Goal: Task Accomplishment & Management: Manage account settings

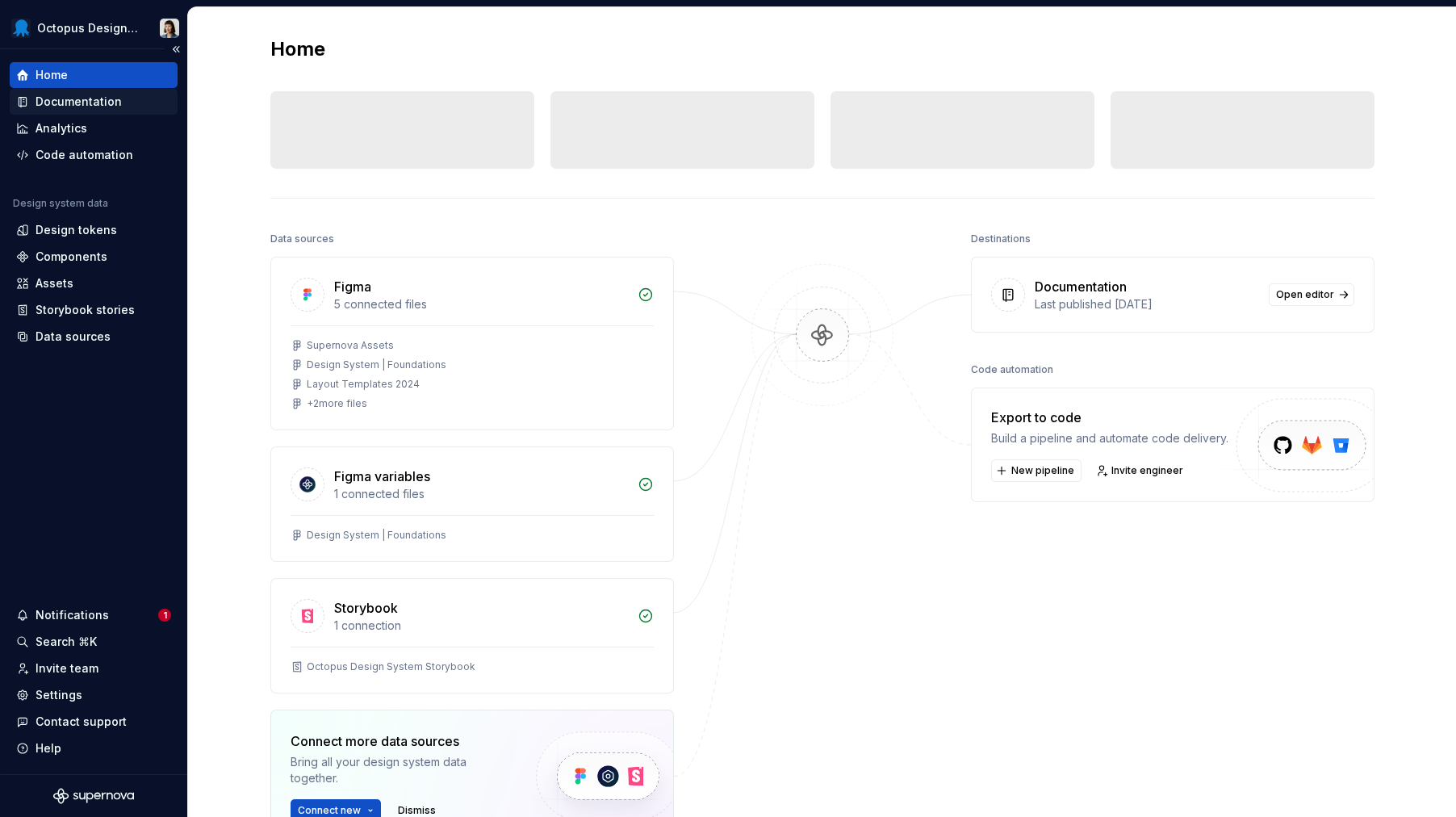
click at [86, 102] on div "Documentation" at bounding box center [79, 102] width 87 height 16
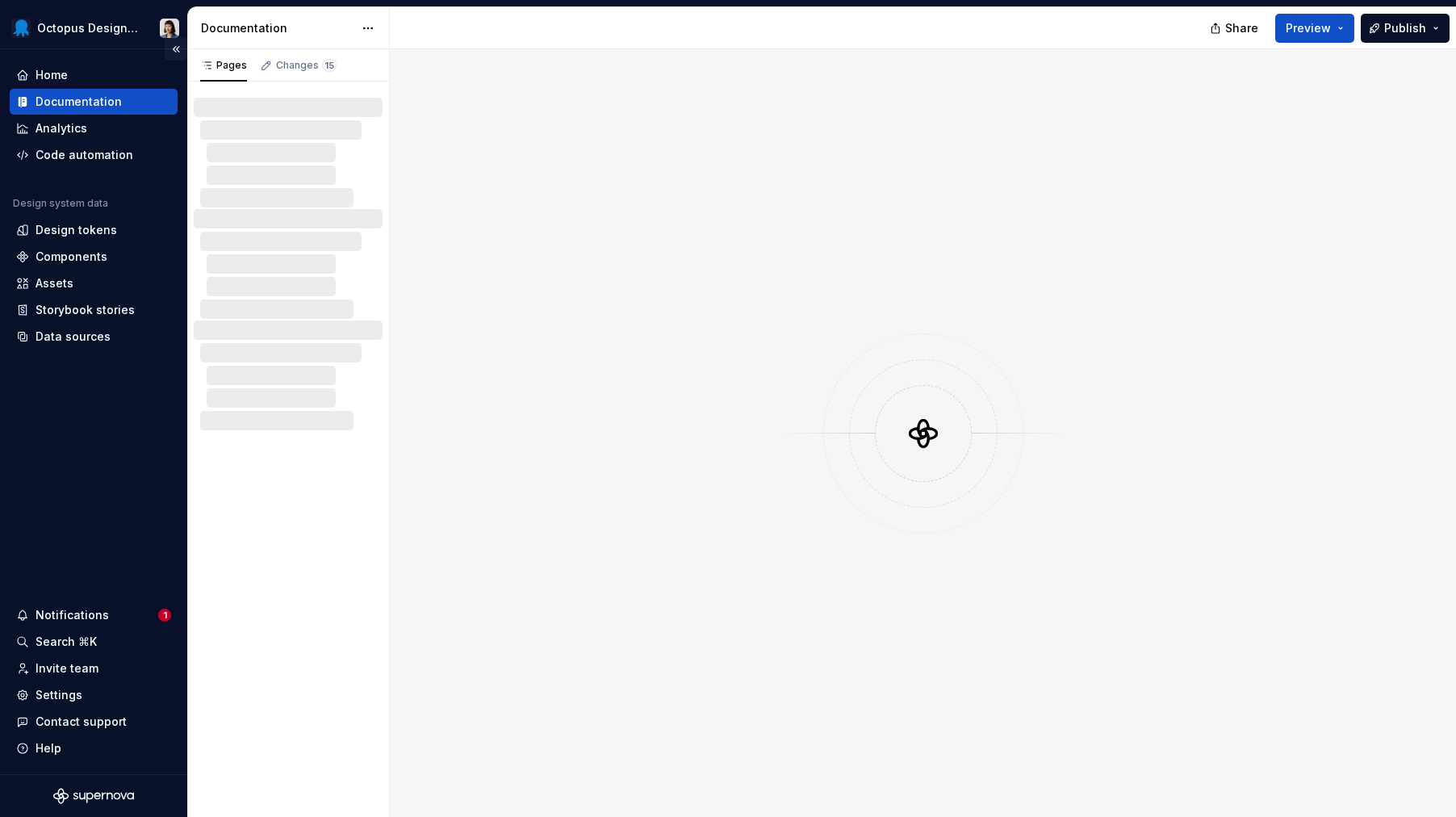
click at [177, 46] on button "Collapse sidebar" at bounding box center [175, 48] width 22 height 22
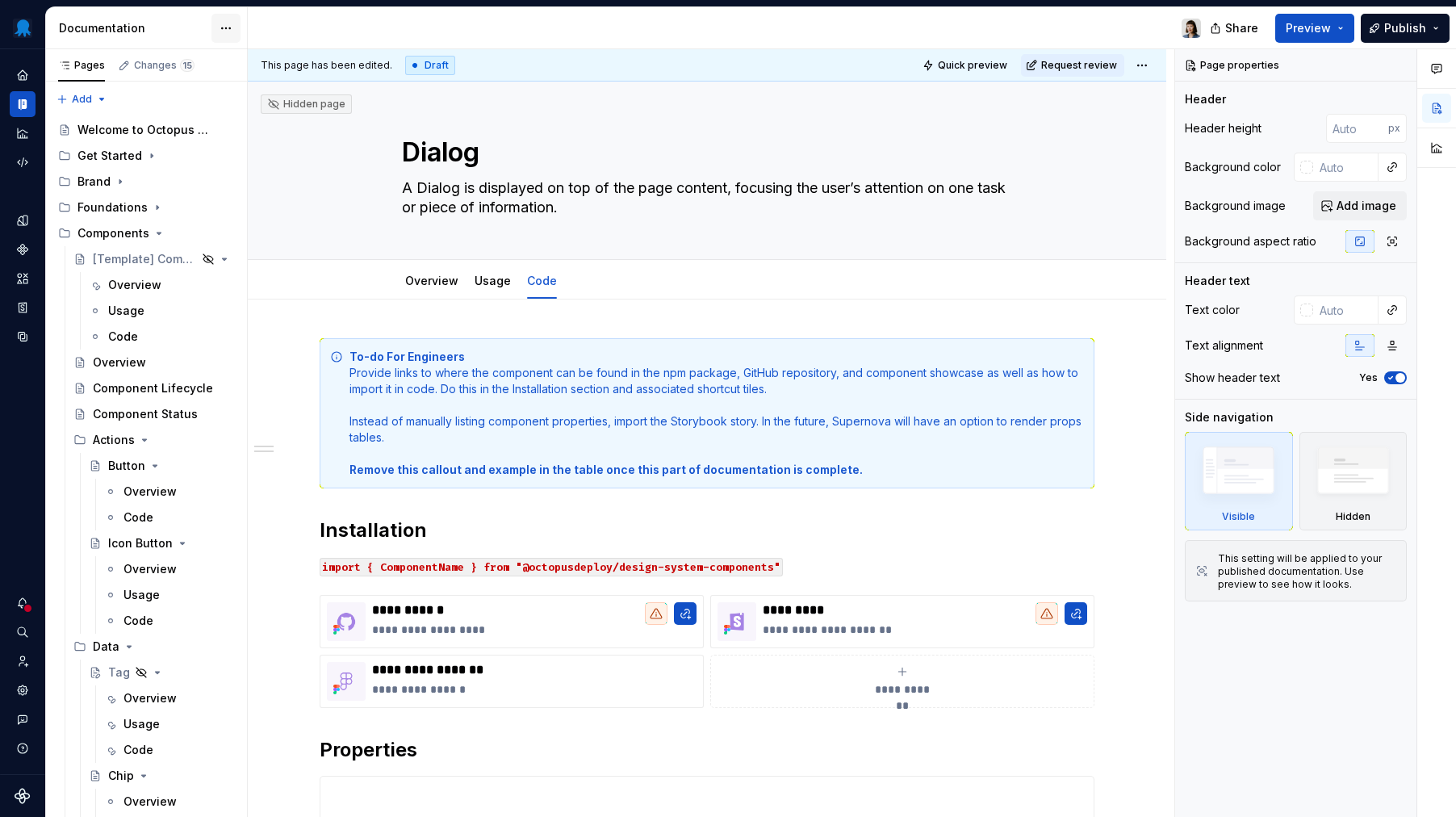
click at [232, 28] on html "Octopus Design System Design system data Documentation Share Preview Publish Pa…" at bounding box center [728, 408] width 1456 height 817
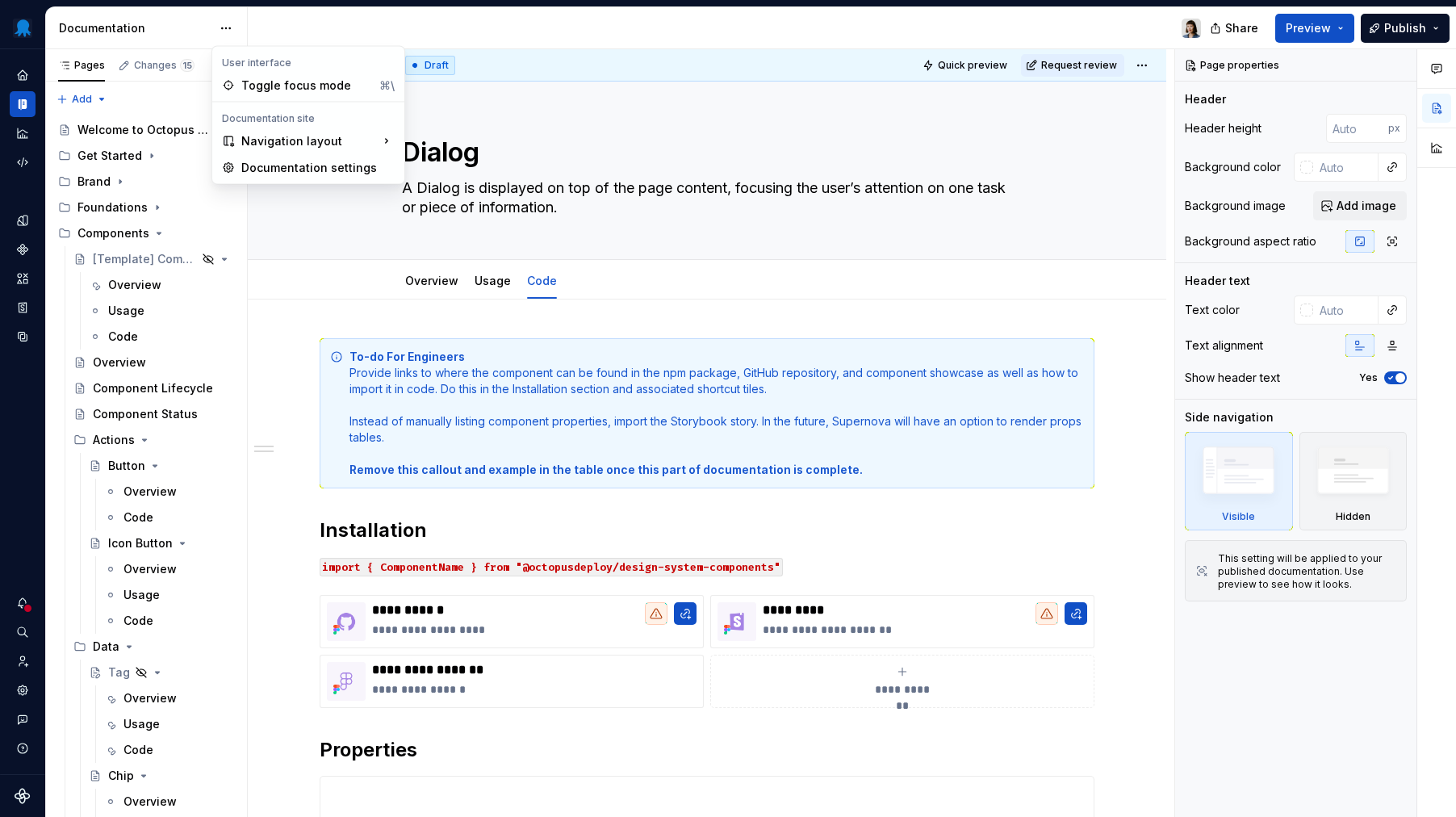
click at [180, 35] on html "Octopus Design System Design system data Documentation Share Preview Publish Pa…" at bounding box center [728, 408] width 1456 height 817
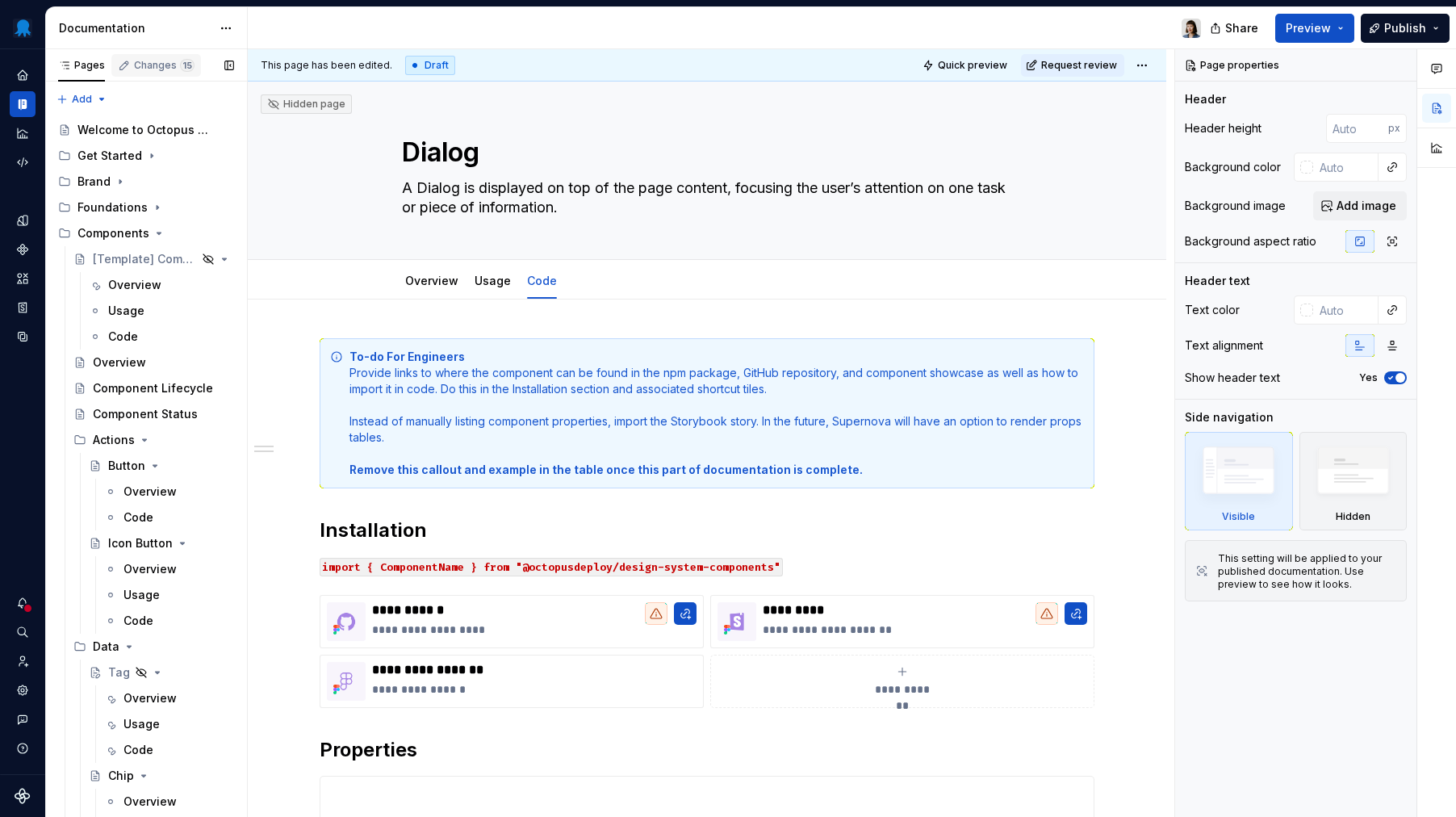
click at [169, 80] on div "Changes 15" at bounding box center [156, 68] width 89 height 28
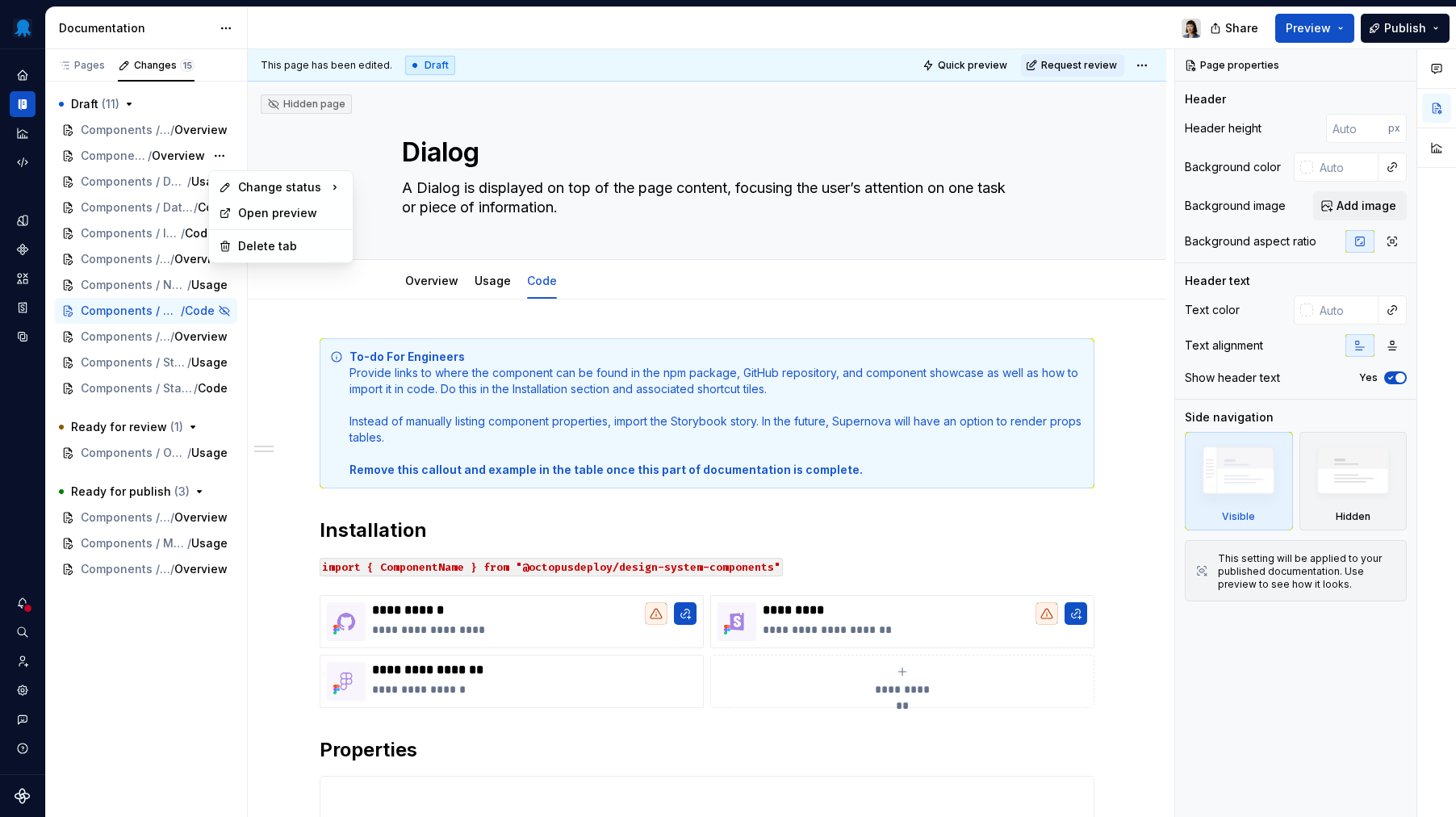
click at [220, 155] on div "Draft ( 11 ) Components / [Template] Component / Overview Components / Data / T…" at bounding box center [146, 246] width 182 height 310
click at [250, 247] on div "Delete tab" at bounding box center [290, 246] width 105 height 16
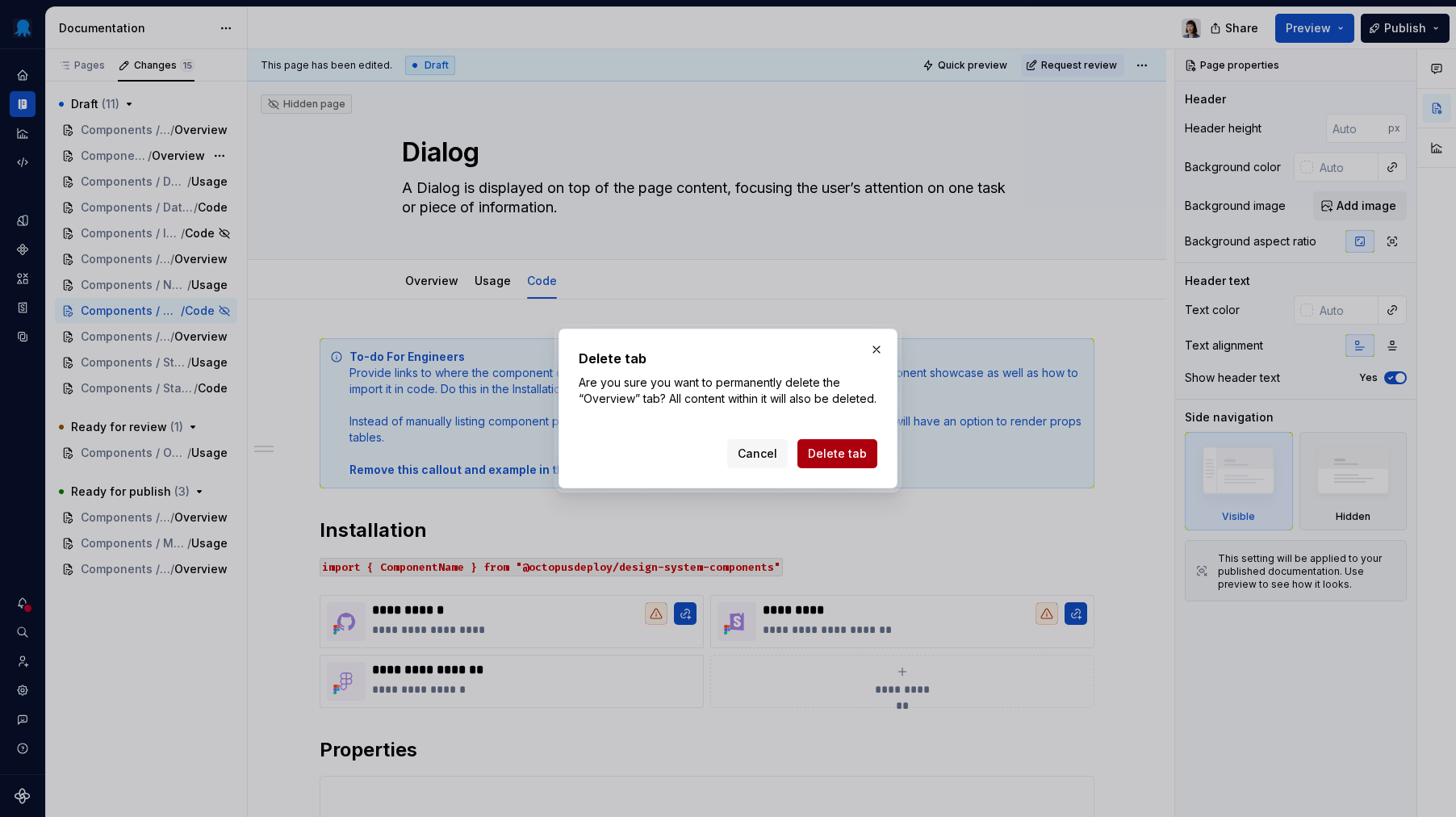
click at [860, 460] on span "Delete tab" at bounding box center [837, 454] width 59 height 16
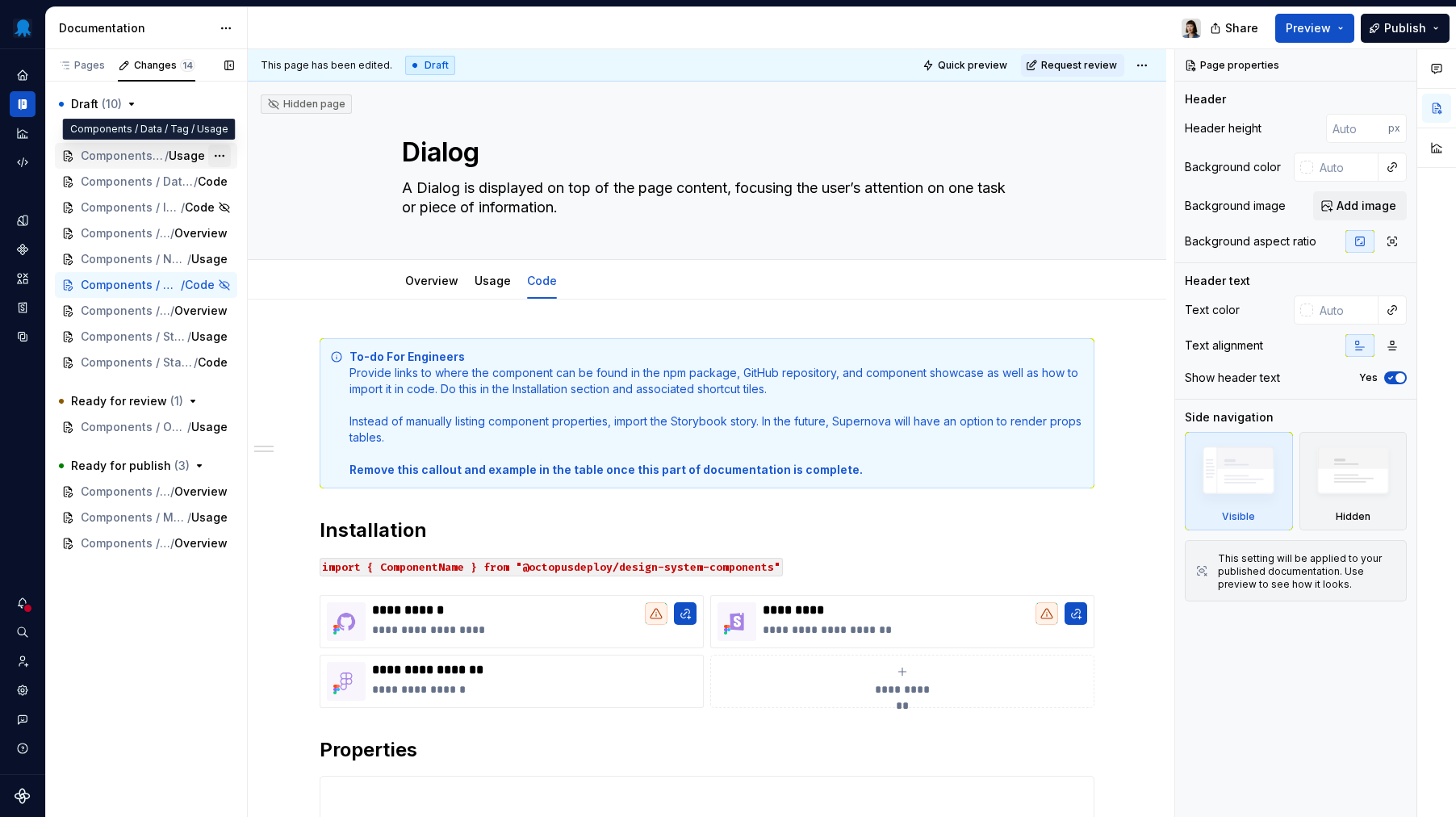
click at [221, 157] on div "Draft ( 10 ) Components / [Template] Component / Overview Components / Data / T…" at bounding box center [146, 233] width 182 height 284
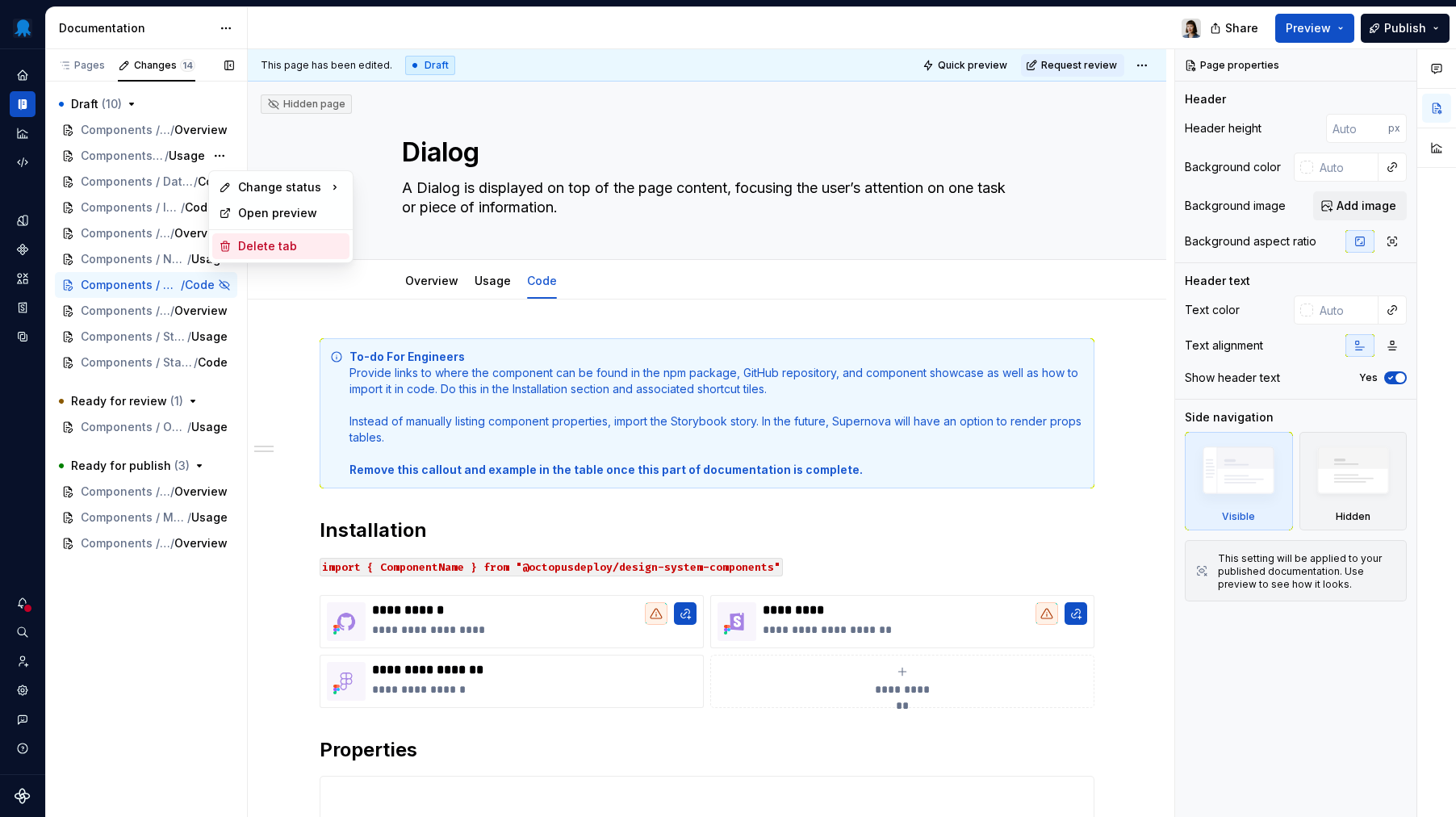
click at [254, 246] on div "Delete tab" at bounding box center [290, 246] width 105 height 16
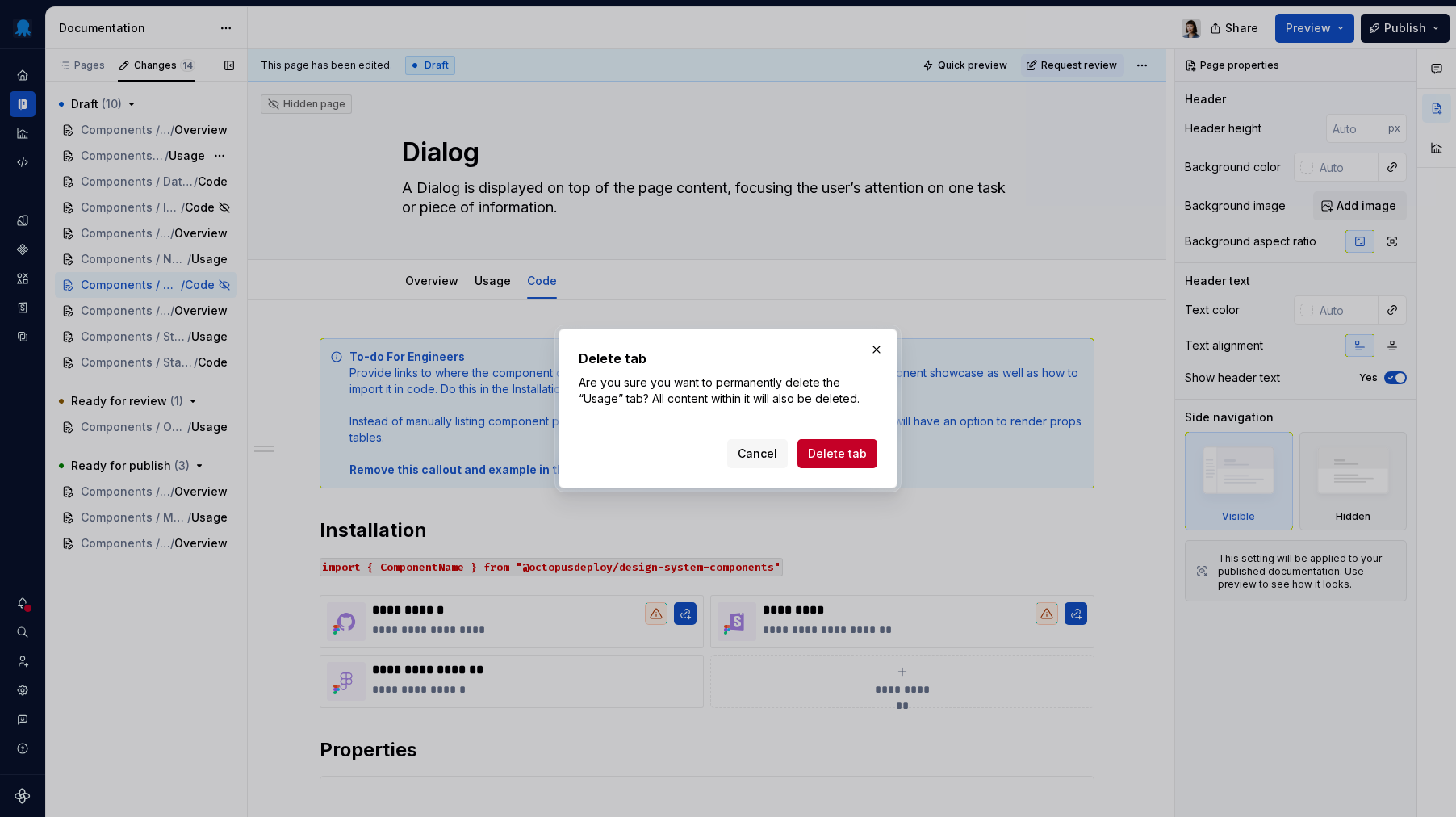
click at [859, 446] on span "Delete tab" at bounding box center [837, 454] width 59 height 16
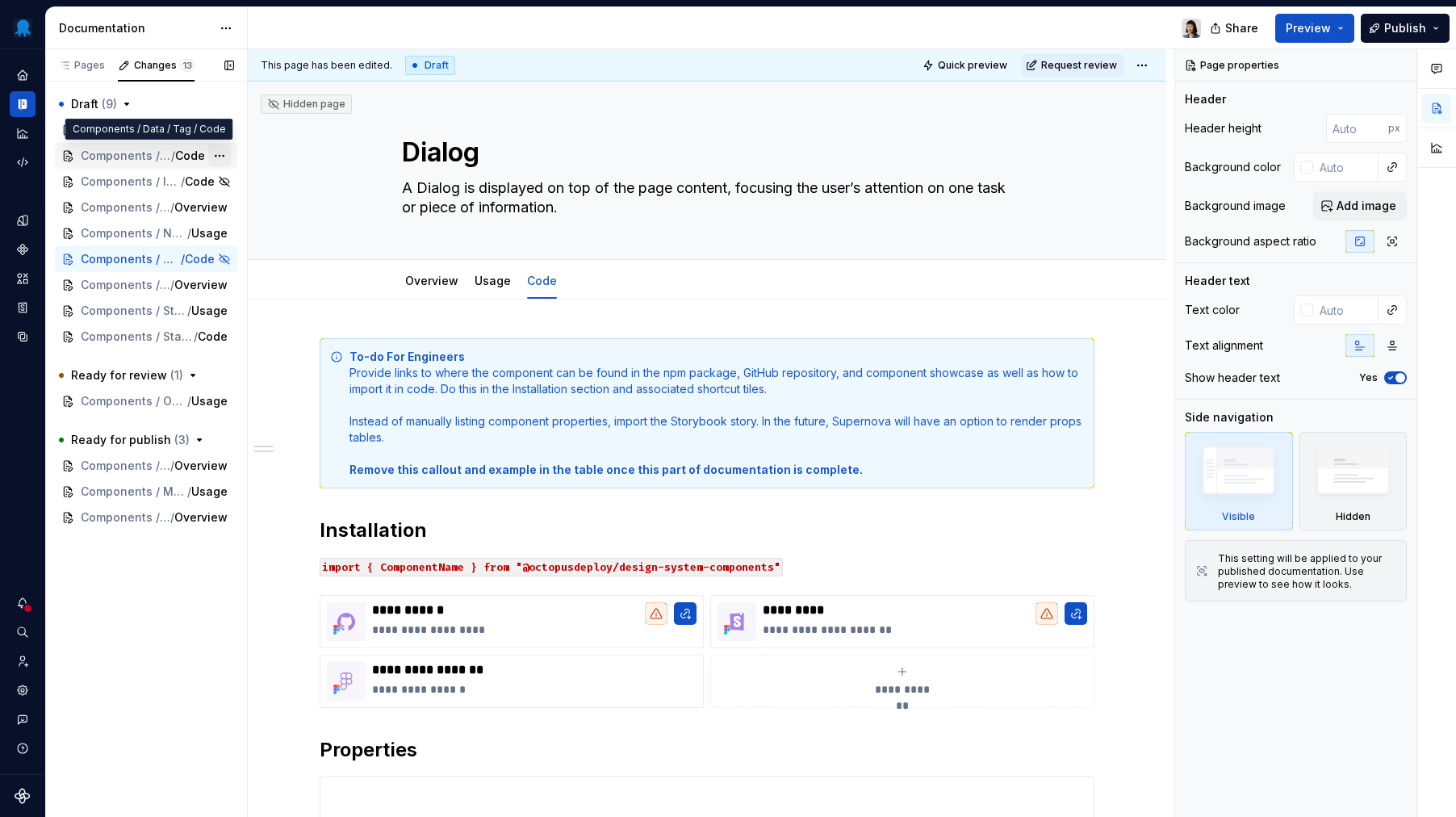
click at [217, 157] on div "Draft ( 9 ) Components / [Template] Component / Overview Components / Data / Ta…" at bounding box center [146, 220] width 182 height 258
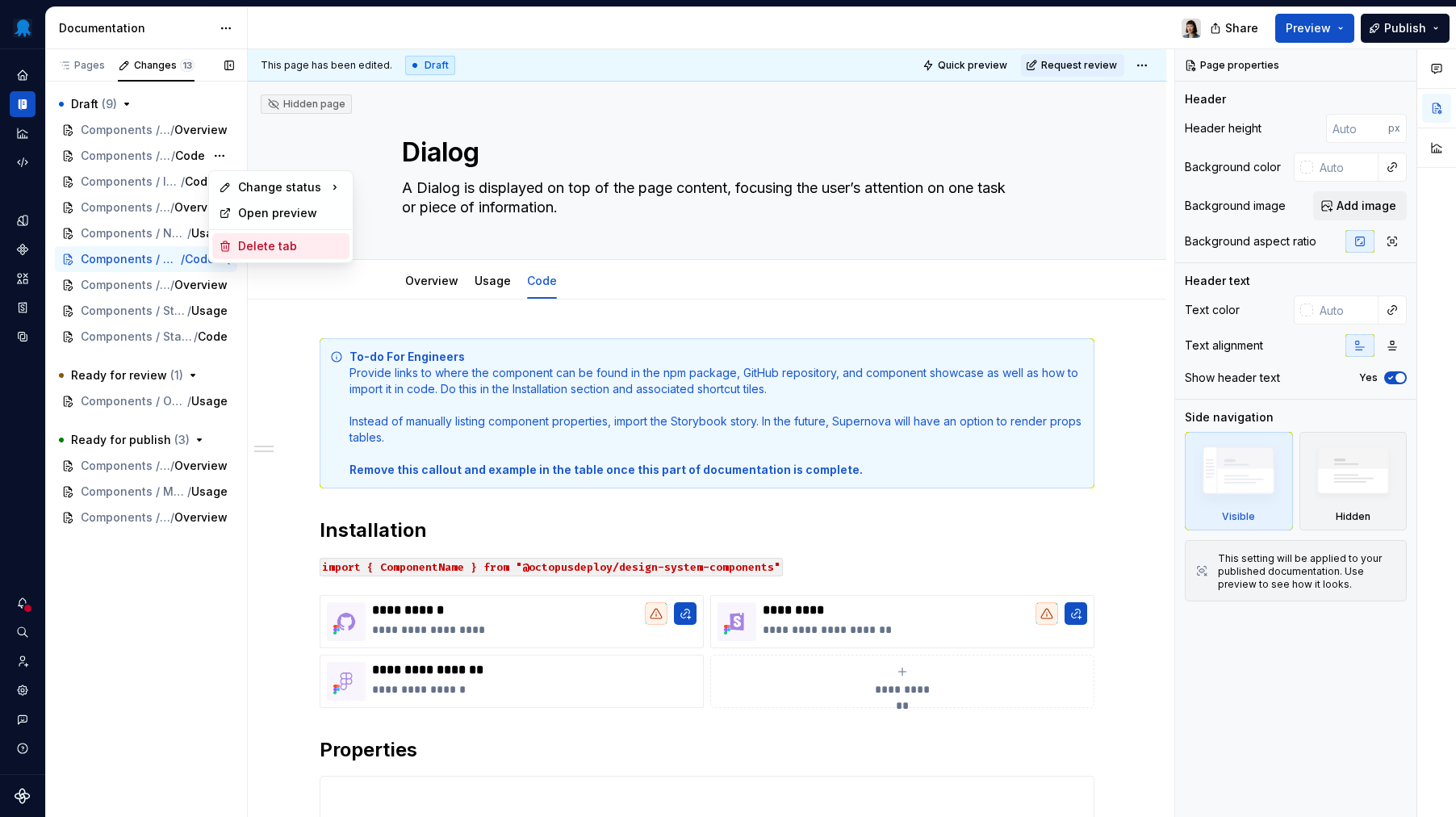
click at [265, 239] on div "Delete tab" at bounding box center [290, 246] width 105 height 16
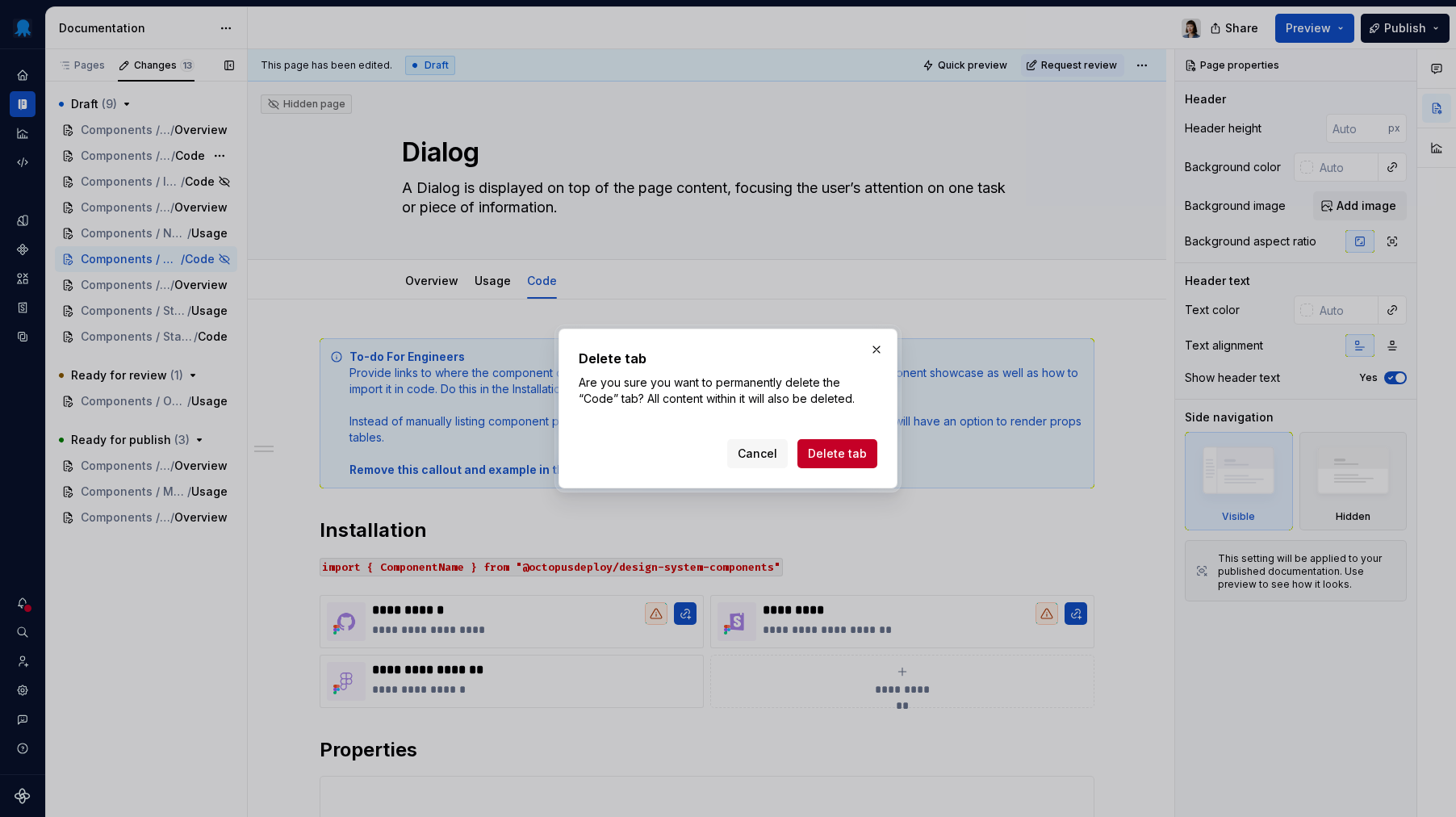
drag, startPoint x: 855, startPoint y: 454, endPoint x: 480, endPoint y: 309, distance: 402.1
click at [855, 454] on span "Delete tab" at bounding box center [837, 454] width 59 height 16
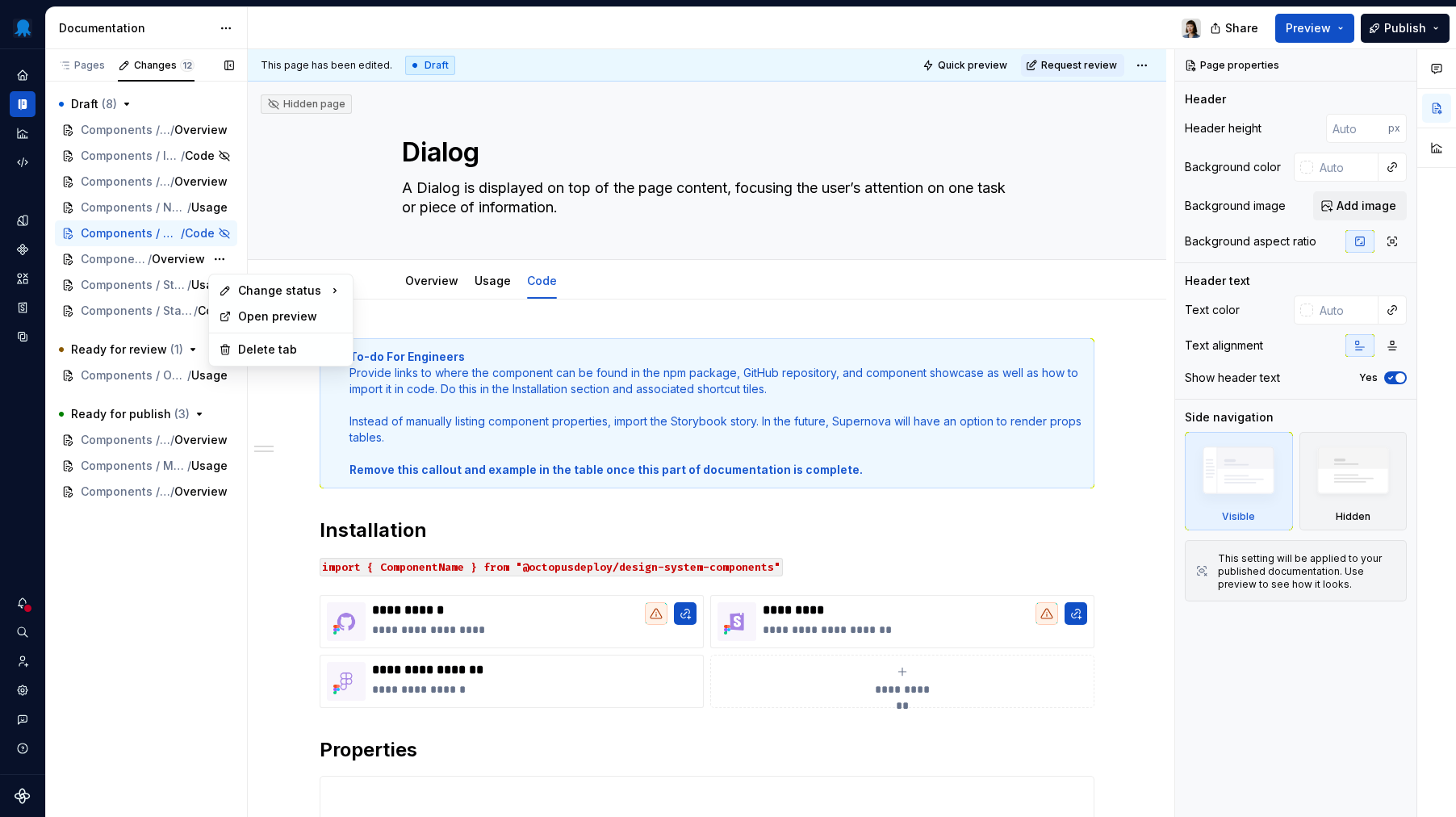
click at [227, 261] on div "Draft ( 8 ) Components / [Template] Component / Overview Components / Images & …" at bounding box center [146, 207] width 182 height 232
click at [282, 353] on div "Delete tab" at bounding box center [290, 350] width 105 height 16
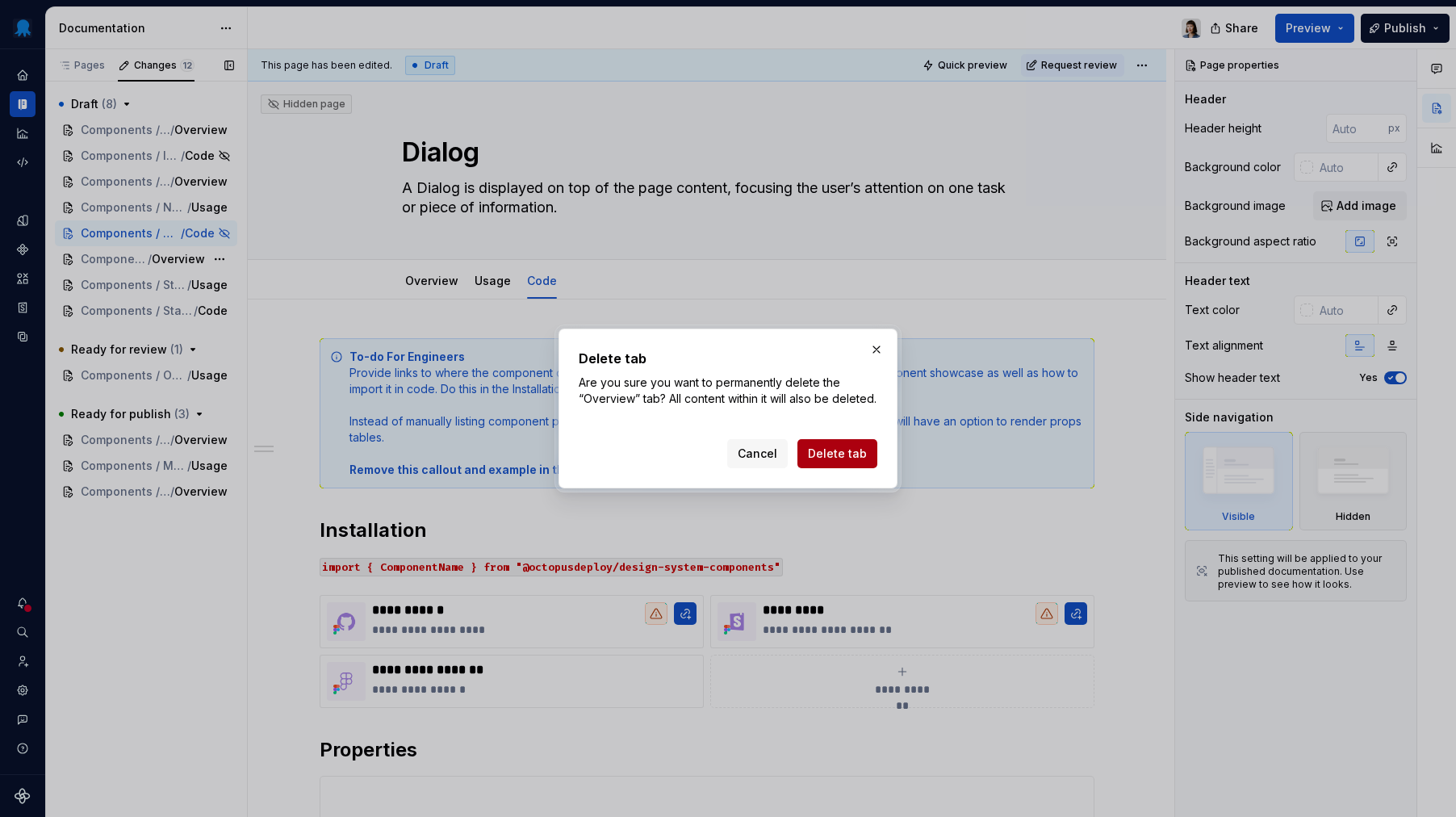
click at [827, 462] on span "Delete tab" at bounding box center [837, 454] width 59 height 16
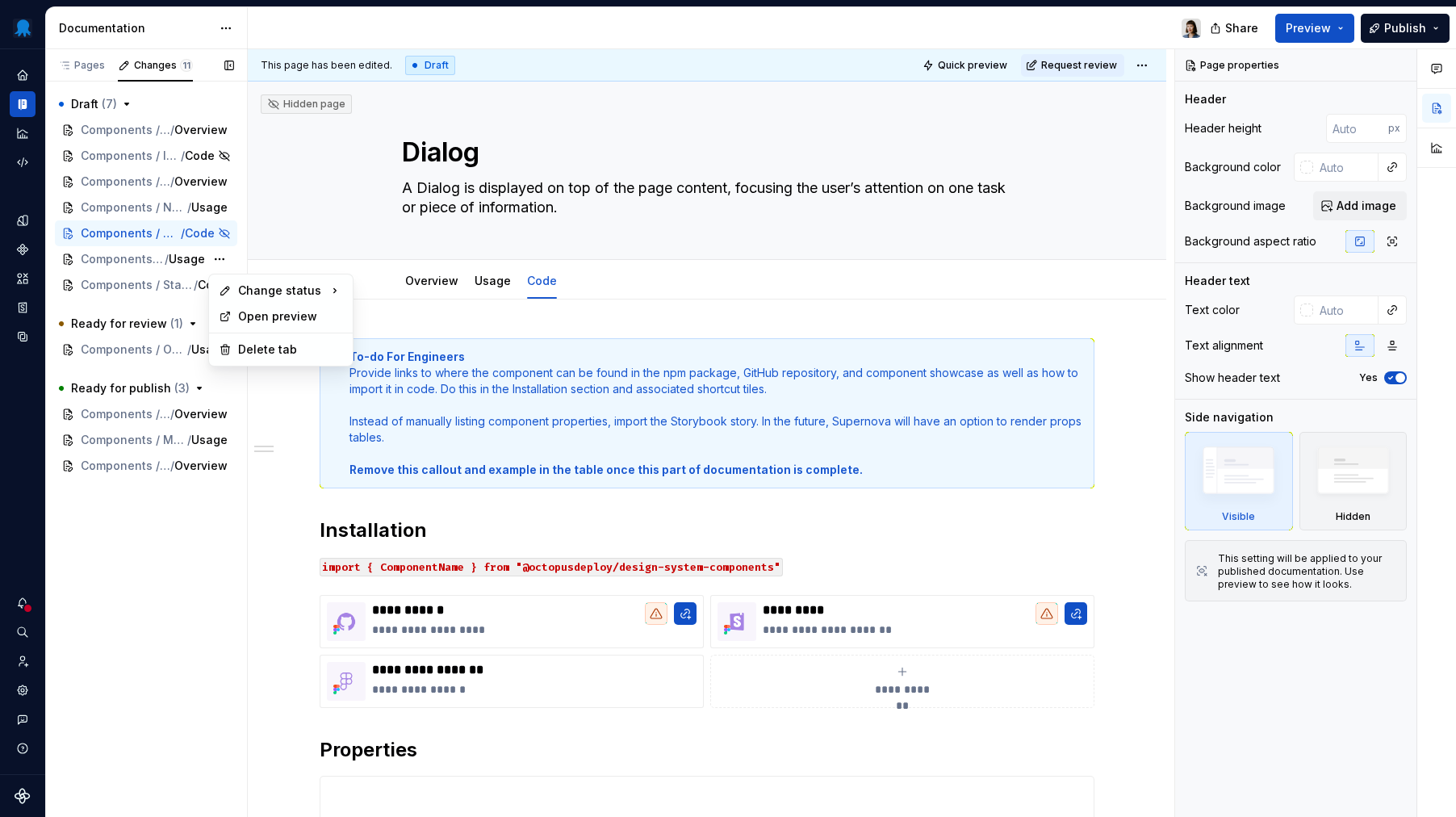
click at [215, 256] on div "Draft ( 7 ) Components / [Template] Component / Overview Components / Images & …" at bounding box center [146, 194] width 182 height 206
click at [269, 347] on div "Delete tab" at bounding box center [290, 350] width 105 height 16
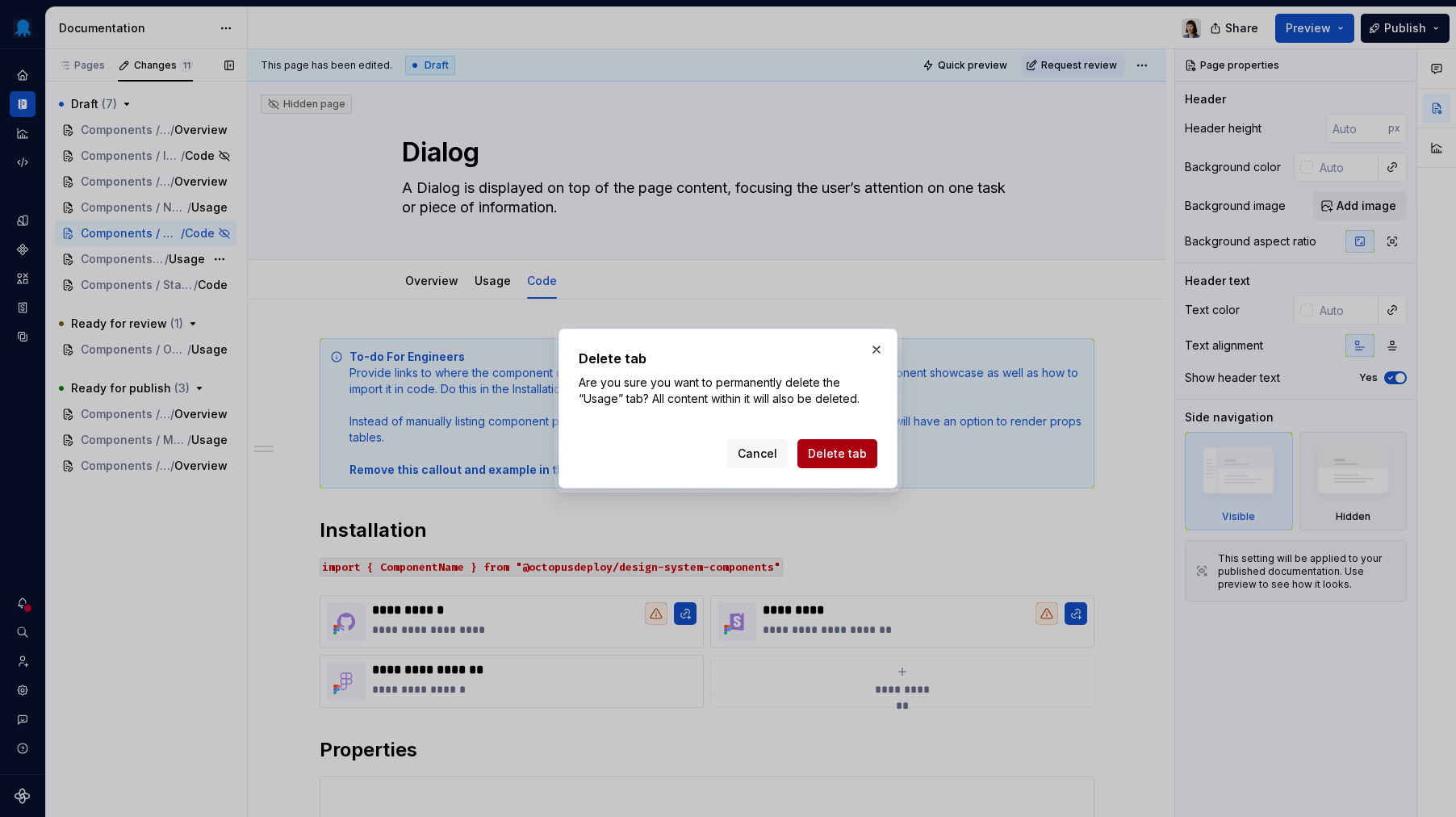
click at [840, 451] on span "Delete tab" at bounding box center [837, 454] width 59 height 16
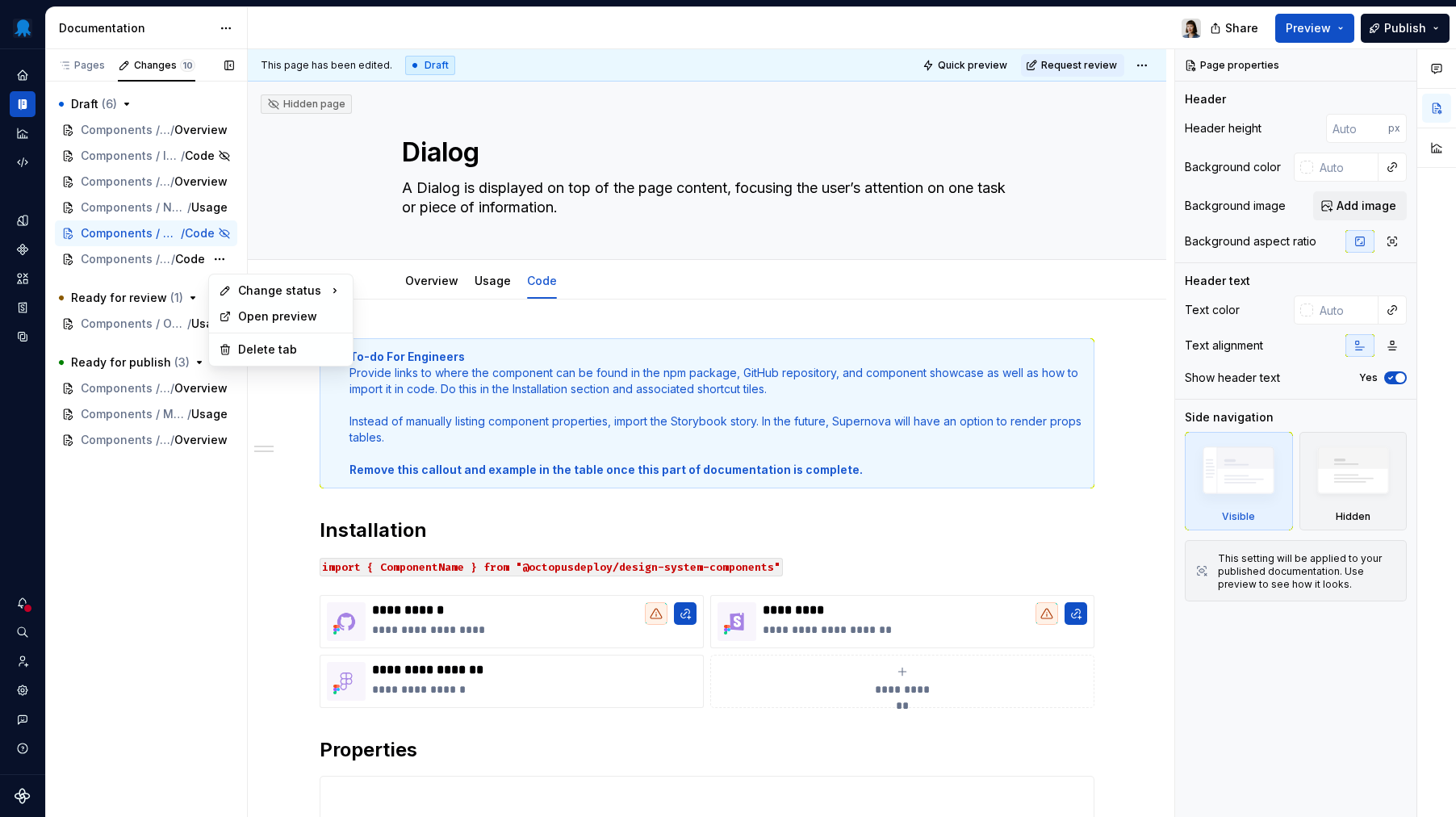
click at [221, 263] on div "Draft ( 6 ) Components / [Template] Component / Overview Components / Images & …" at bounding box center [146, 181] width 182 height 181
click at [259, 349] on div "Delete tab" at bounding box center [290, 350] width 105 height 16
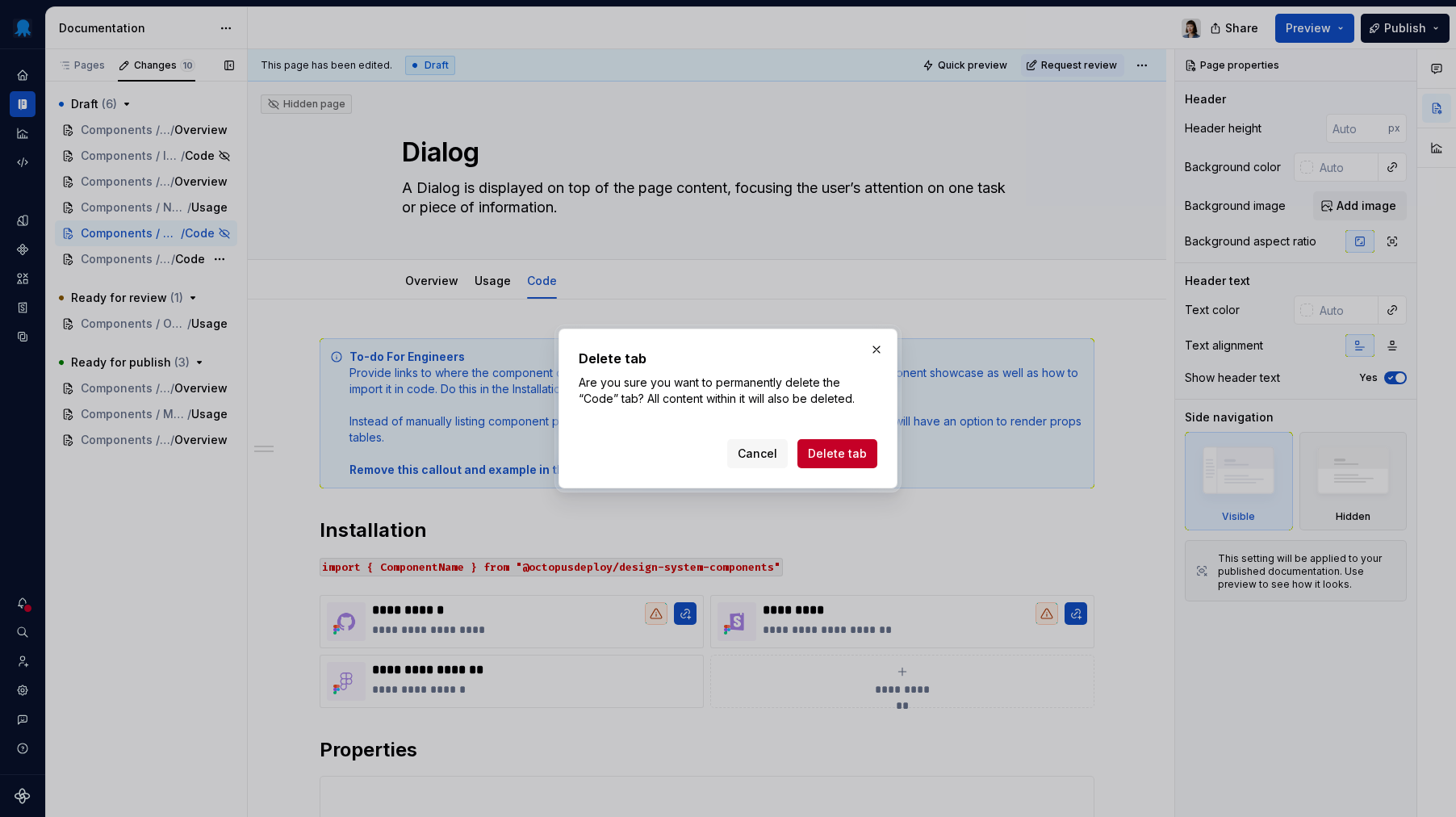
drag, startPoint x: 846, startPoint y: 457, endPoint x: 762, endPoint y: 434, distance: 87.1
click at [846, 457] on span "Delete tab" at bounding box center [837, 454] width 59 height 16
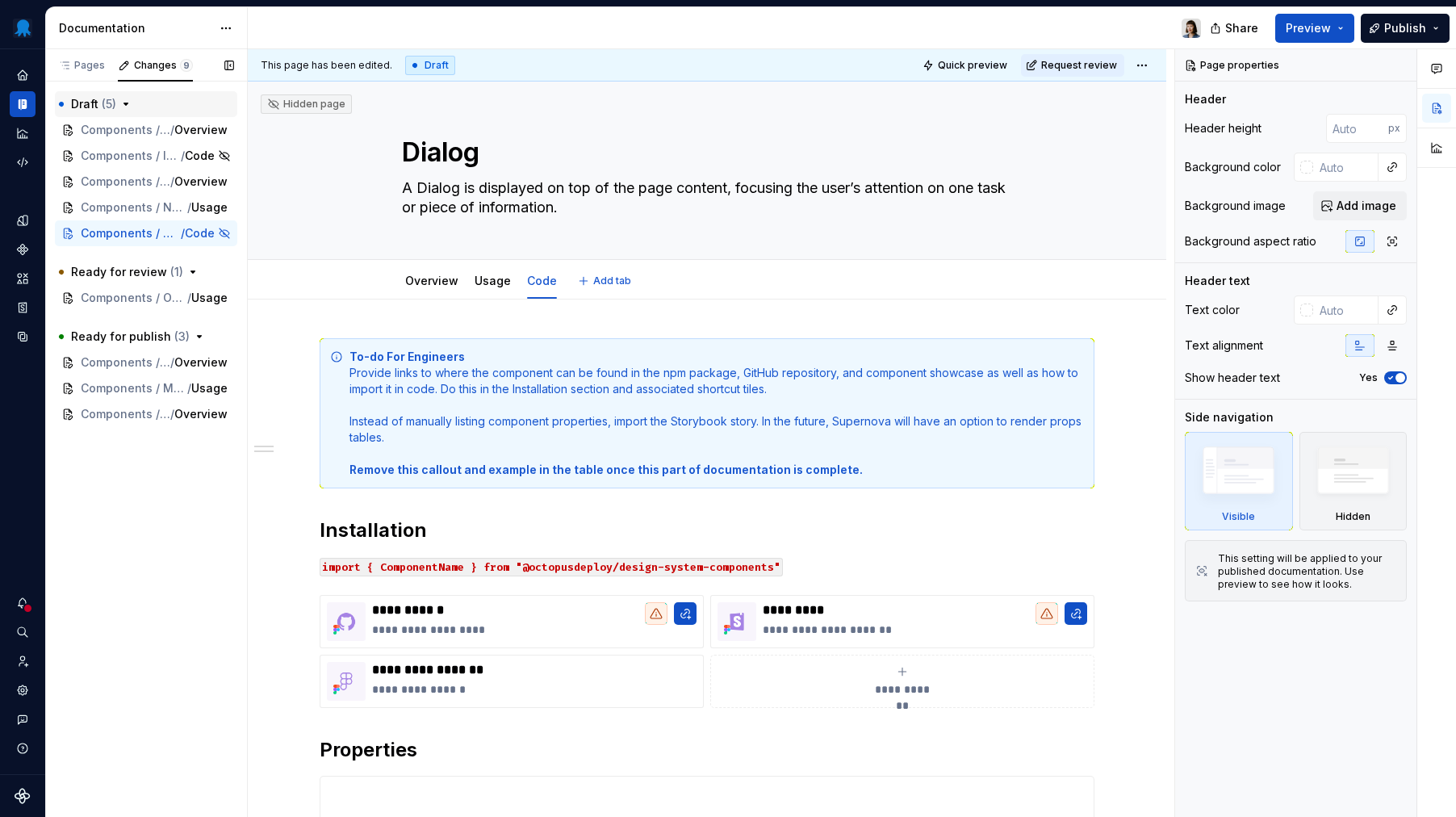
type textarea "*"
